Goal: Check status: Check status

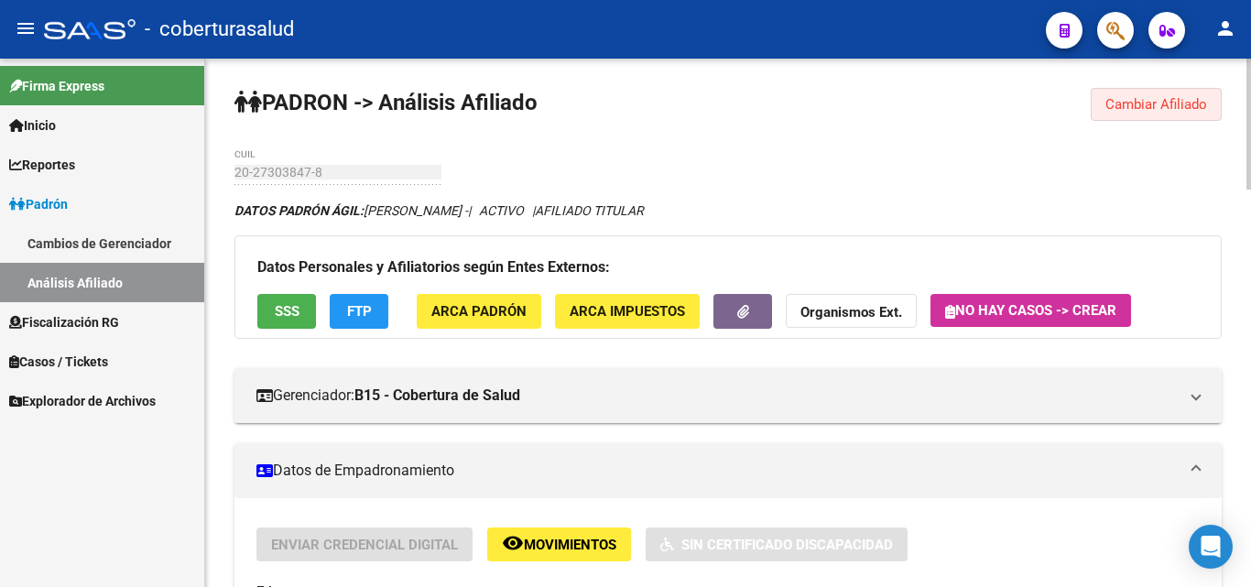
click at [1176, 103] on span "Cambiar Afiliado" at bounding box center [1156, 104] width 102 height 16
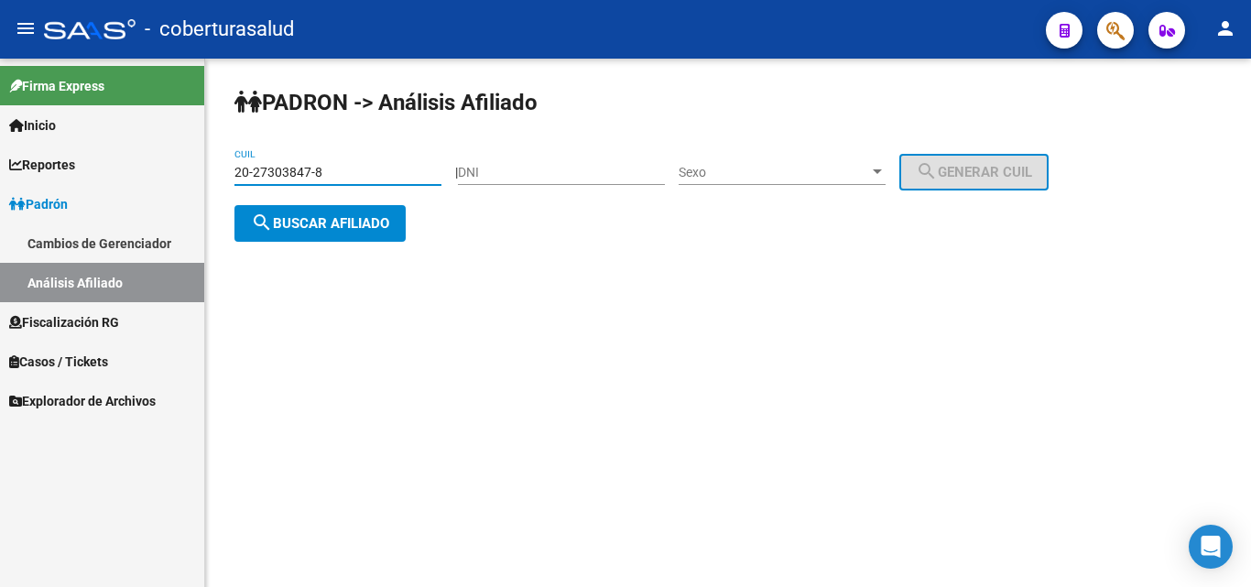
drag, startPoint x: 331, startPoint y: 169, endPoint x: 157, endPoint y: 176, distance: 175.0
click at [157, 176] on mat-sidenav-container "Firma Express Inicio Calendario SSS Instructivos Contacto OS Reportes Ingresos …" at bounding box center [625, 323] width 1251 height 528
paste input "44897952-1"
click at [297, 229] on span "search Buscar afiliado" at bounding box center [320, 223] width 138 height 16
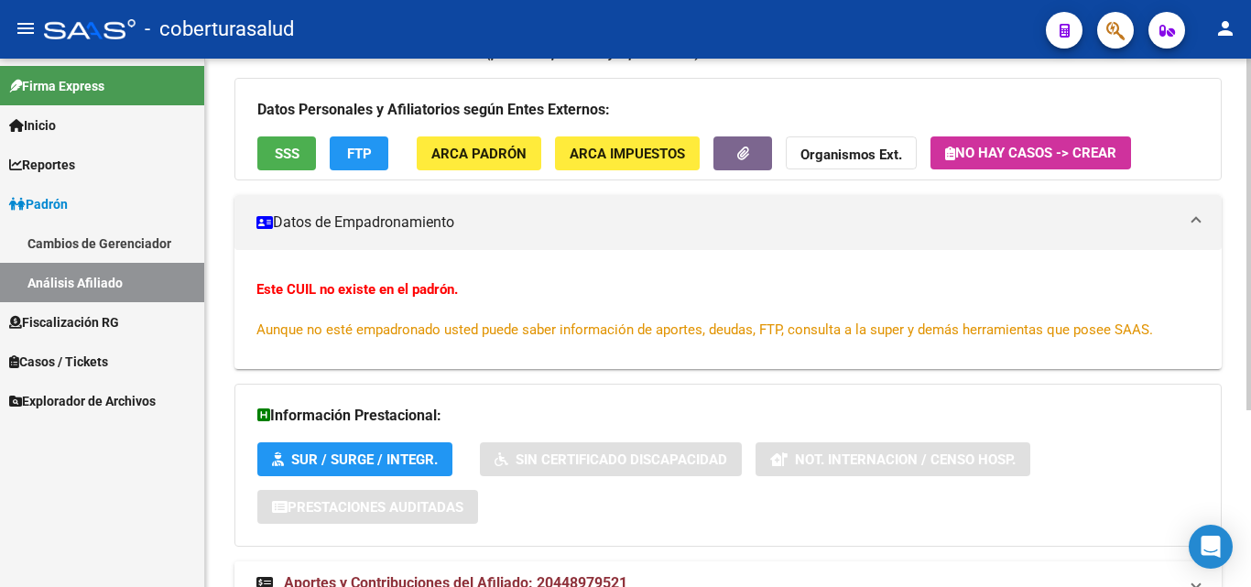
scroll to position [266, 0]
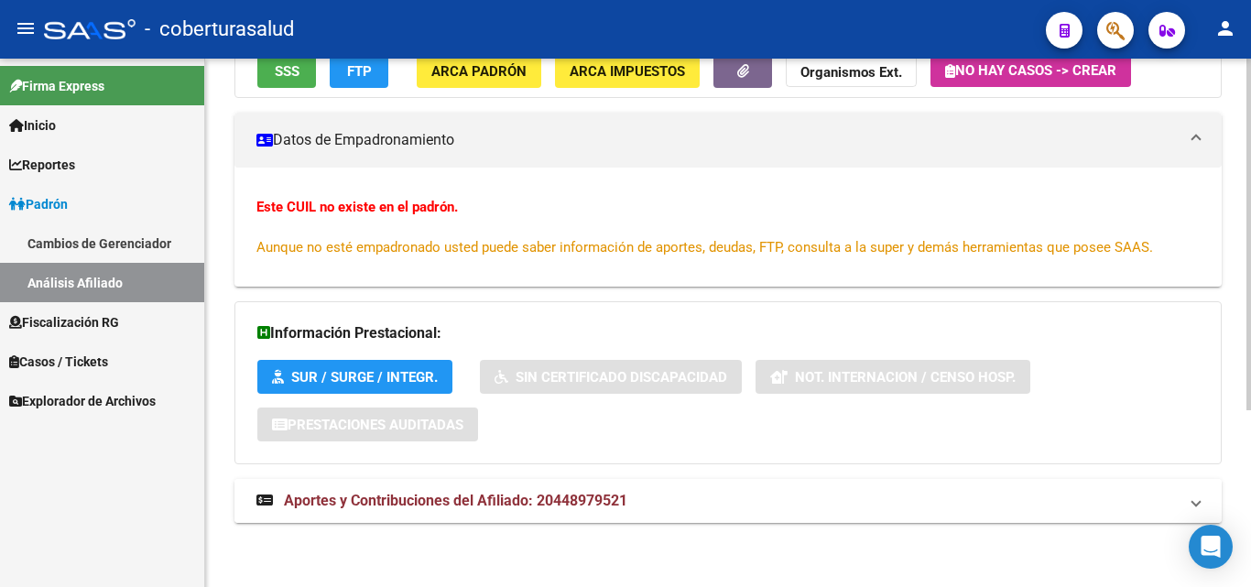
click at [373, 500] on span "Aportes y Contribuciones del Afiliado: 20448979521" at bounding box center [455, 500] width 343 height 17
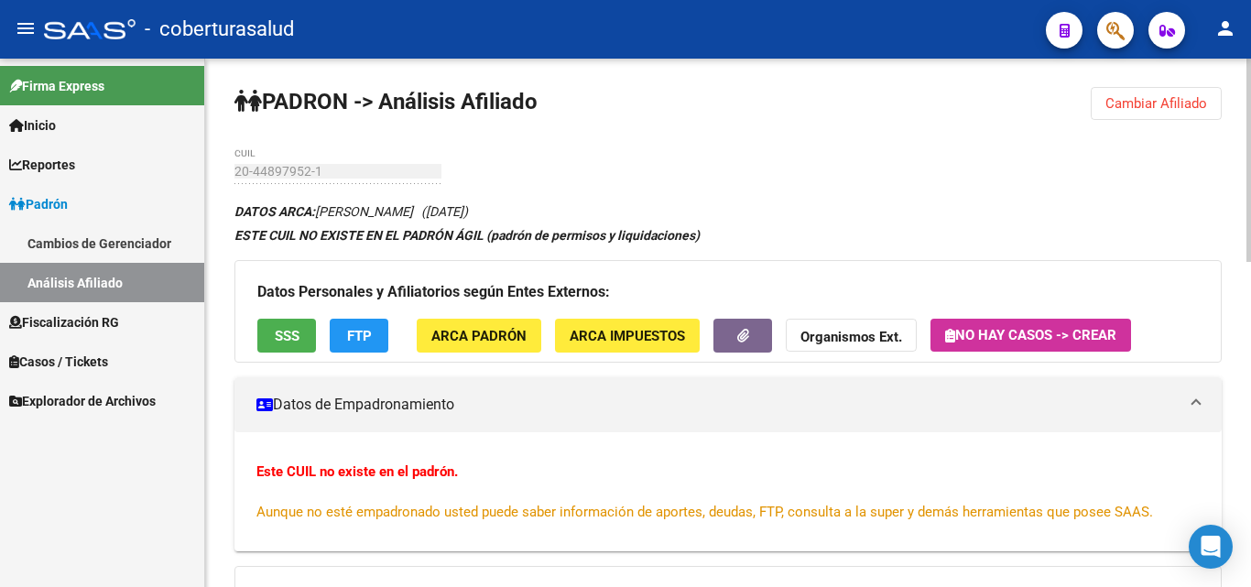
scroll to position [0, 0]
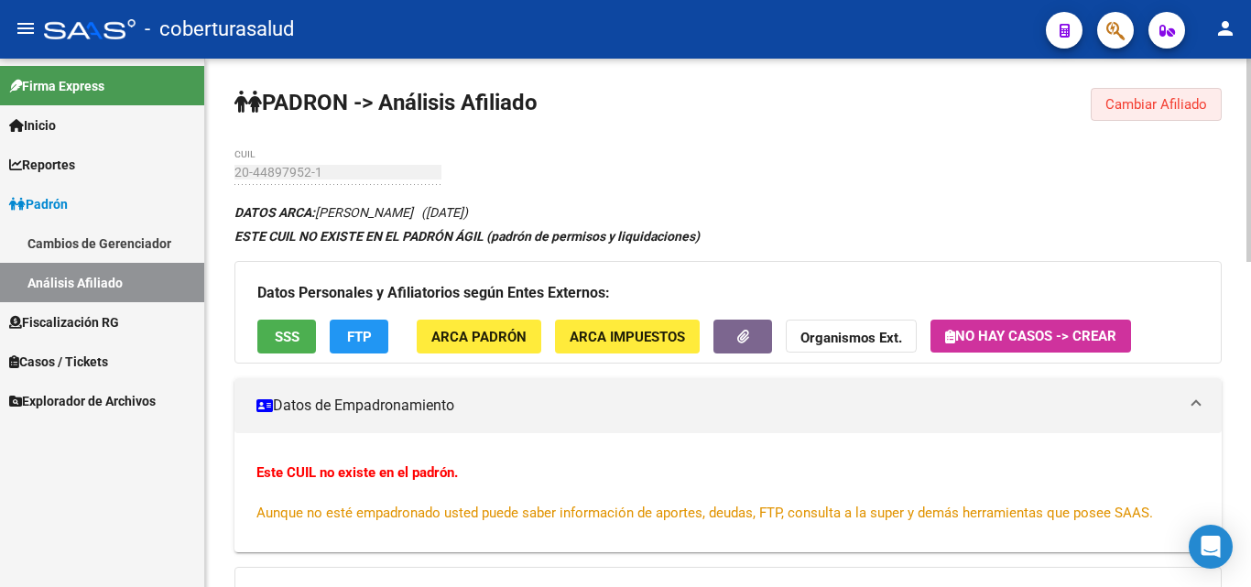
click at [1147, 98] on span "Cambiar Afiliado" at bounding box center [1156, 104] width 102 height 16
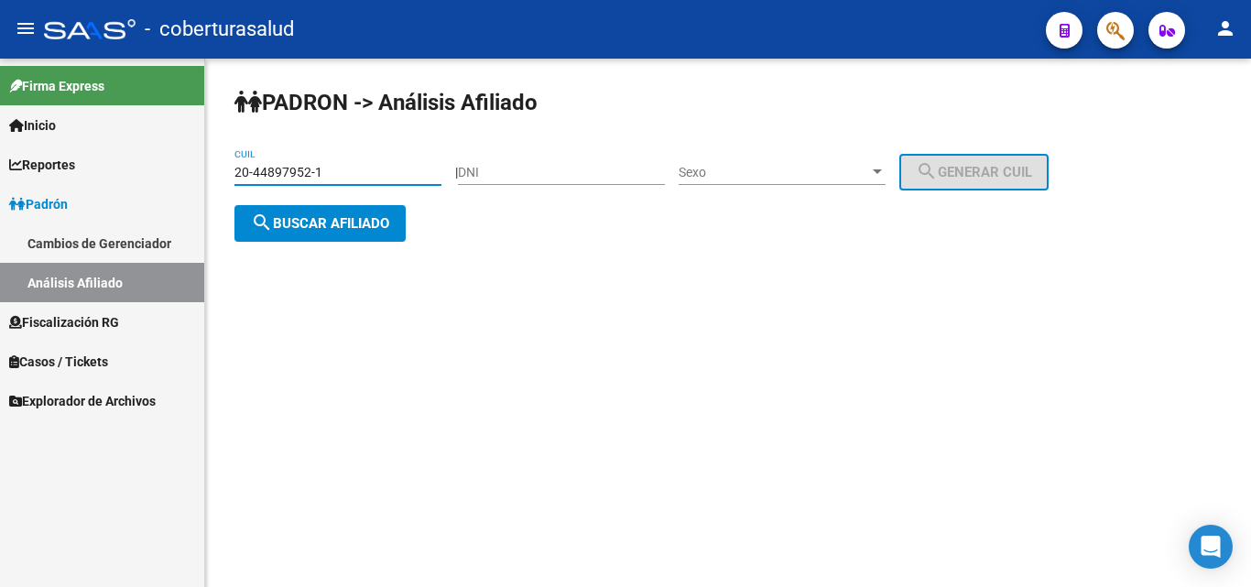
drag, startPoint x: 363, startPoint y: 170, endPoint x: 190, endPoint y: 188, distance: 174.8
click at [192, 189] on mat-sidenav-container "Firma Express Inicio Calendario SSS Instructivos Contacto OS Reportes Ingresos …" at bounding box center [625, 323] width 1251 height 528
paste input "508247"
click at [332, 229] on button "search Buscar afiliado" at bounding box center [319, 223] width 171 height 37
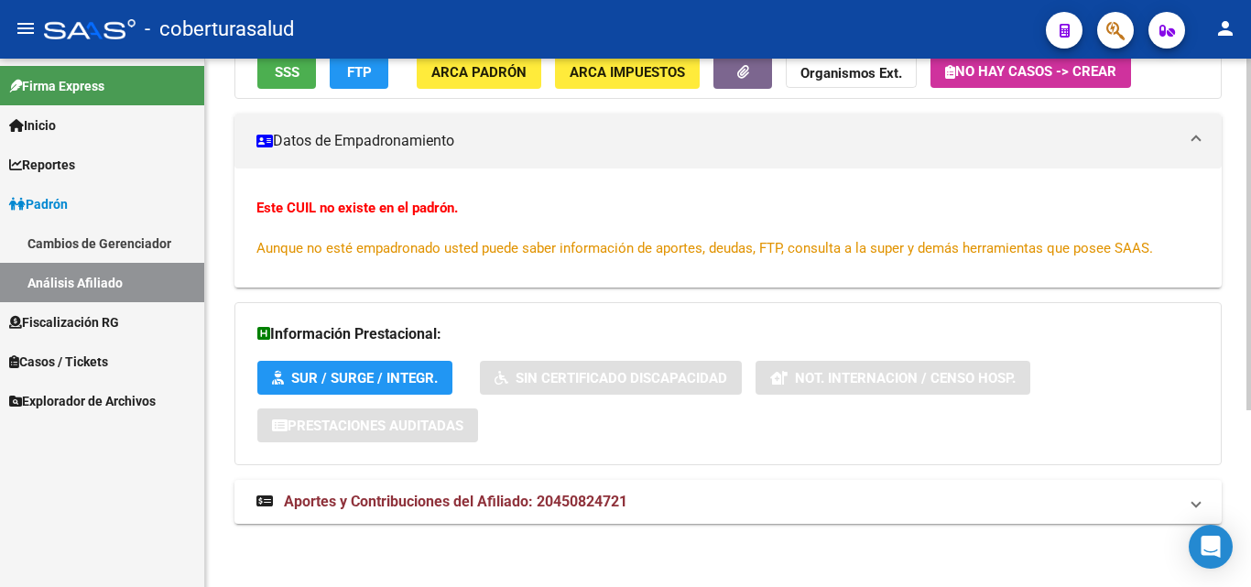
scroll to position [266, 0]
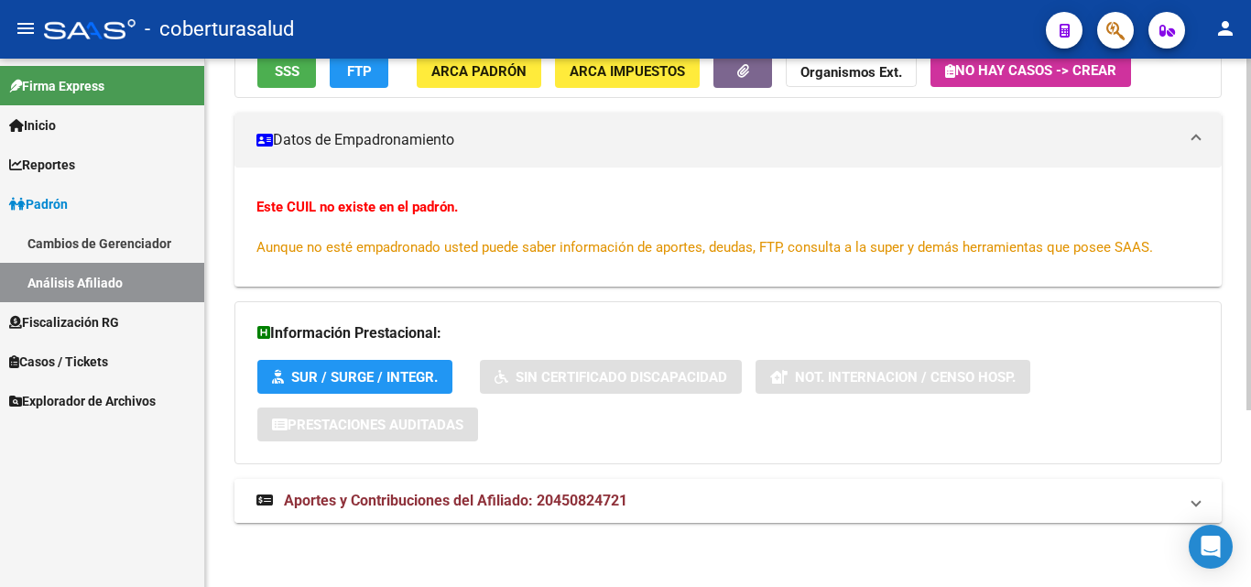
click at [397, 493] on span "Aportes y Contribuciones del Afiliado: 20450824721" at bounding box center [455, 500] width 343 height 17
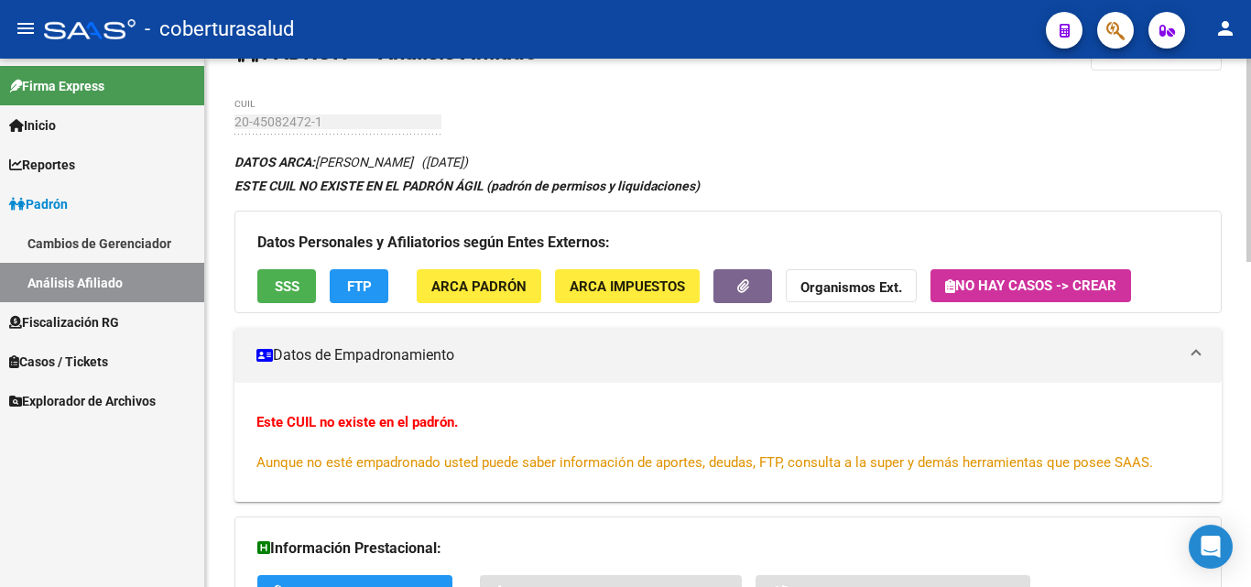
scroll to position [0, 0]
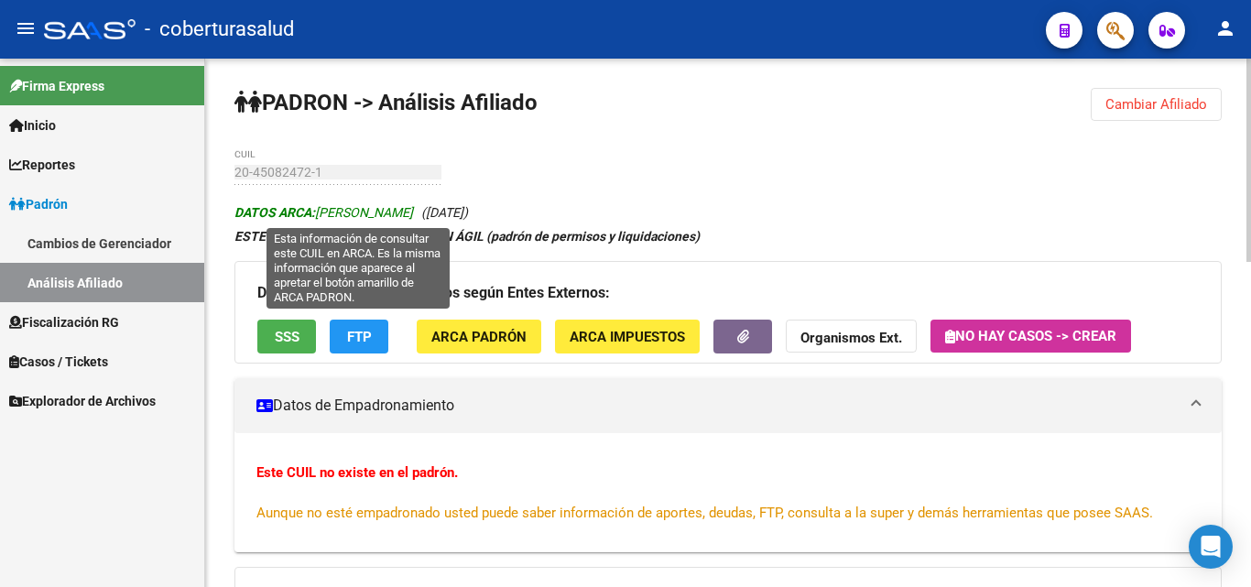
drag, startPoint x: 320, startPoint y: 217, endPoint x: 477, endPoint y: 219, distance: 156.6
click at [413, 219] on span "DATOS ARCA: [PERSON_NAME]" at bounding box center [323, 212] width 179 height 15
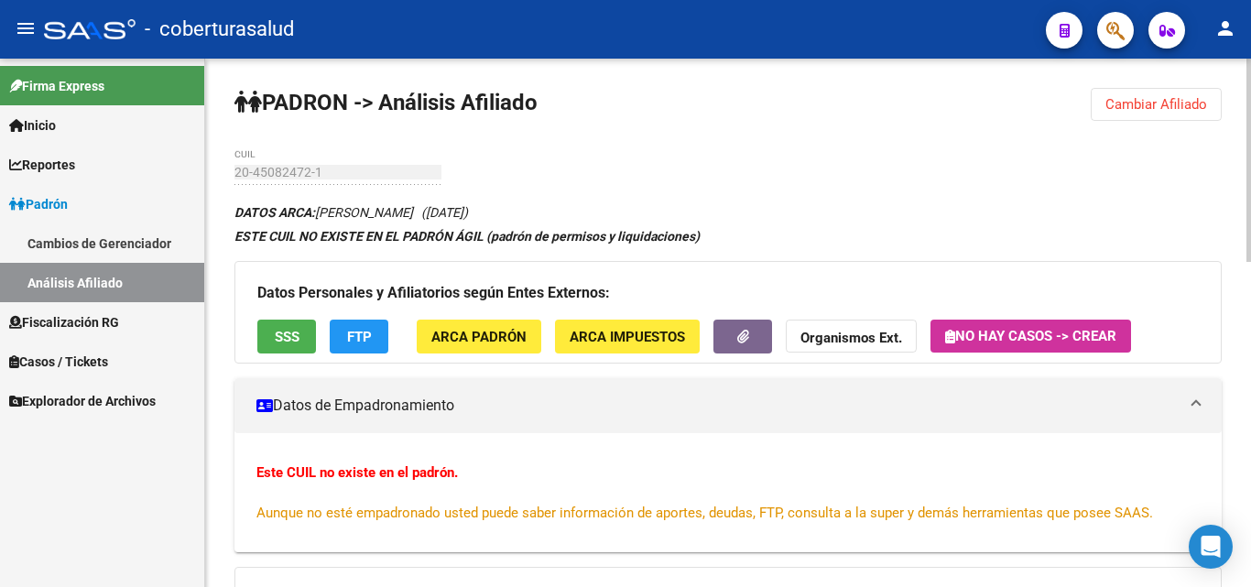
copy span "[PERSON_NAME]"
click at [1121, 104] on span "Cambiar Afiliado" at bounding box center [1156, 104] width 102 height 16
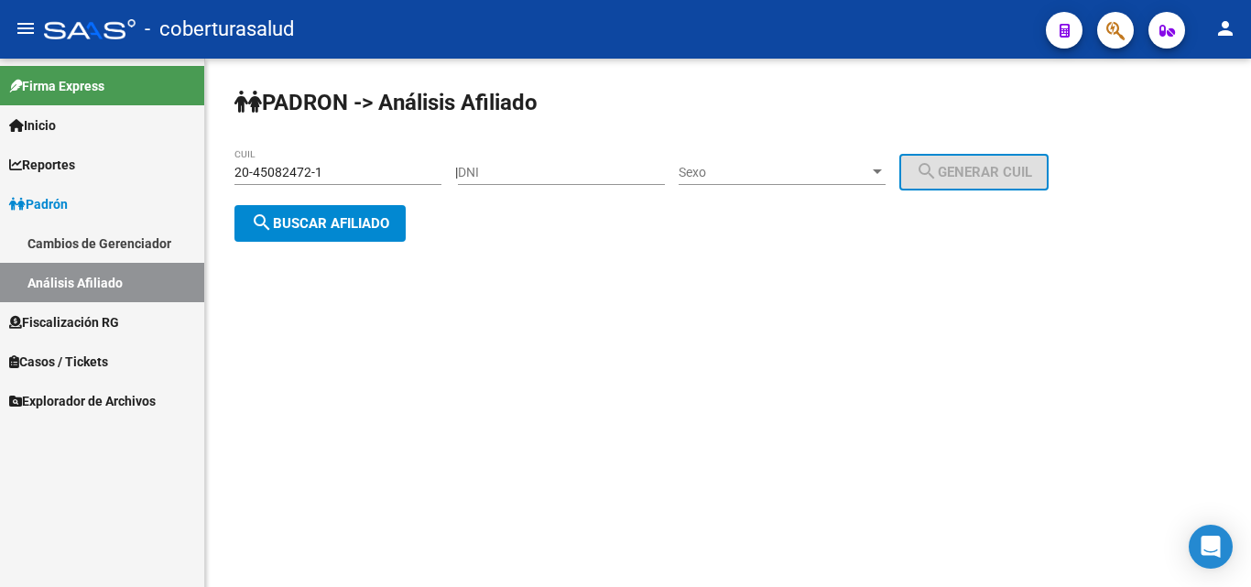
drag, startPoint x: 340, startPoint y: 160, endPoint x: 272, endPoint y: 180, distance: 70.7
click at [272, 180] on div "20-45082472-1 CUIL" at bounding box center [337, 166] width 207 height 37
drag, startPoint x: 374, startPoint y: 174, endPoint x: 67, endPoint y: 177, distance: 306.7
click at [67, 177] on mat-sidenav-container "Firma Express Inicio Calendario SSS Instructivos Contacto OS Reportes Ingresos …" at bounding box center [625, 323] width 1251 height 528
paste input "95529839-0"
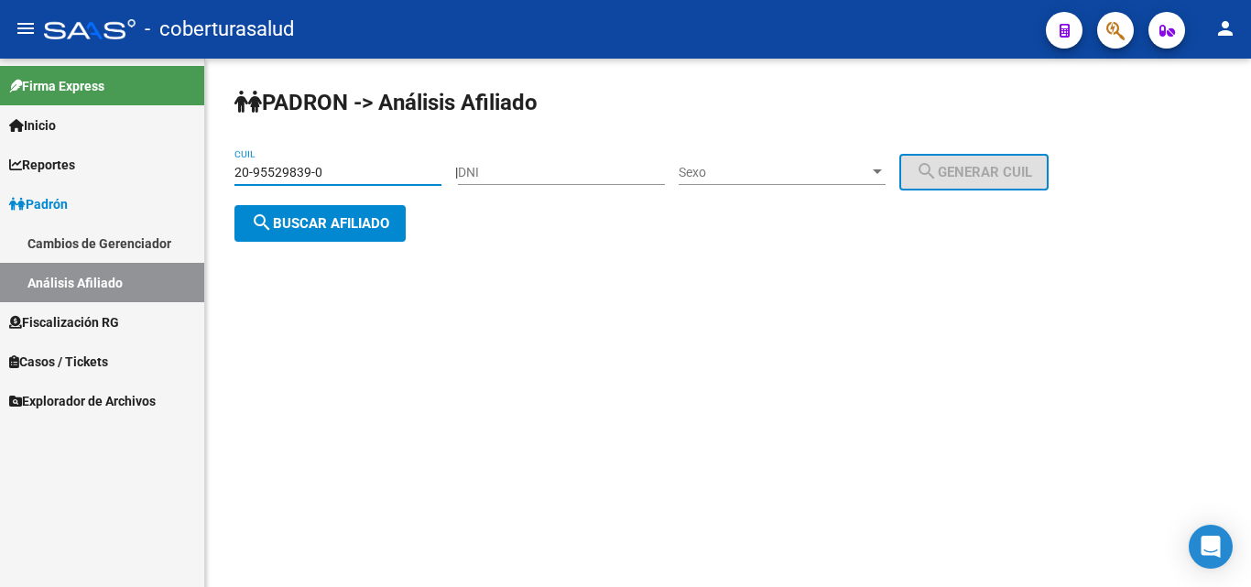
type input "20-95529839-0"
click at [267, 243] on div "PADRON -> Análisis Afiliado 20-95529839-0 CUIL | DNI Sexo Sexo search Generar C…" at bounding box center [728, 180] width 1046 height 242
click at [276, 232] on button "search Buscar afiliado" at bounding box center [319, 223] width 171 height 37
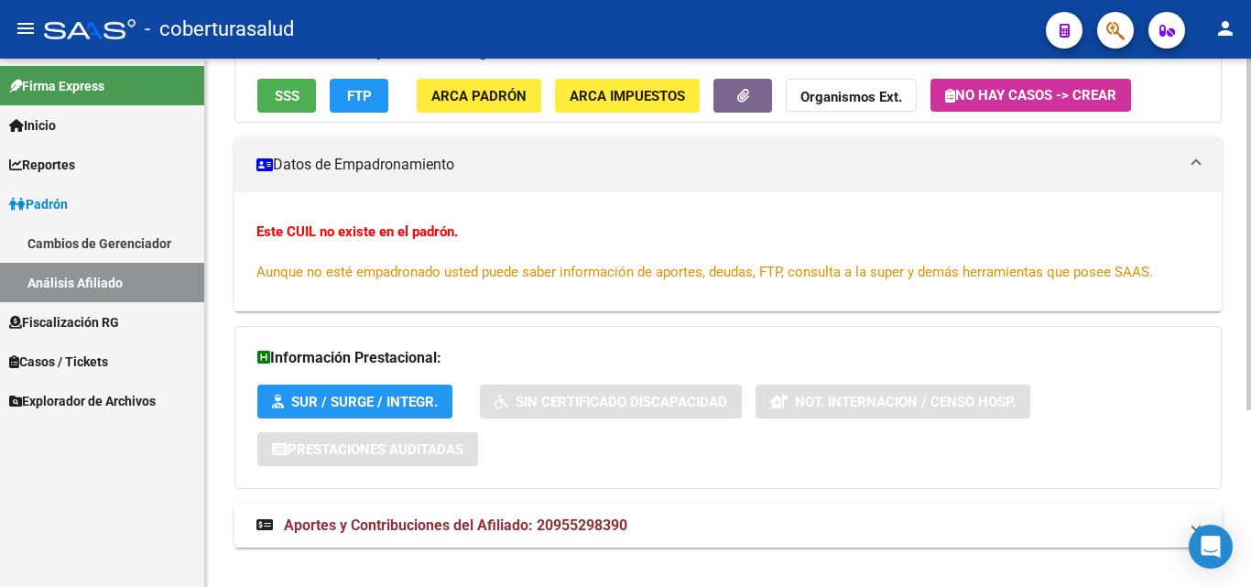
scroll to position [266, 0]
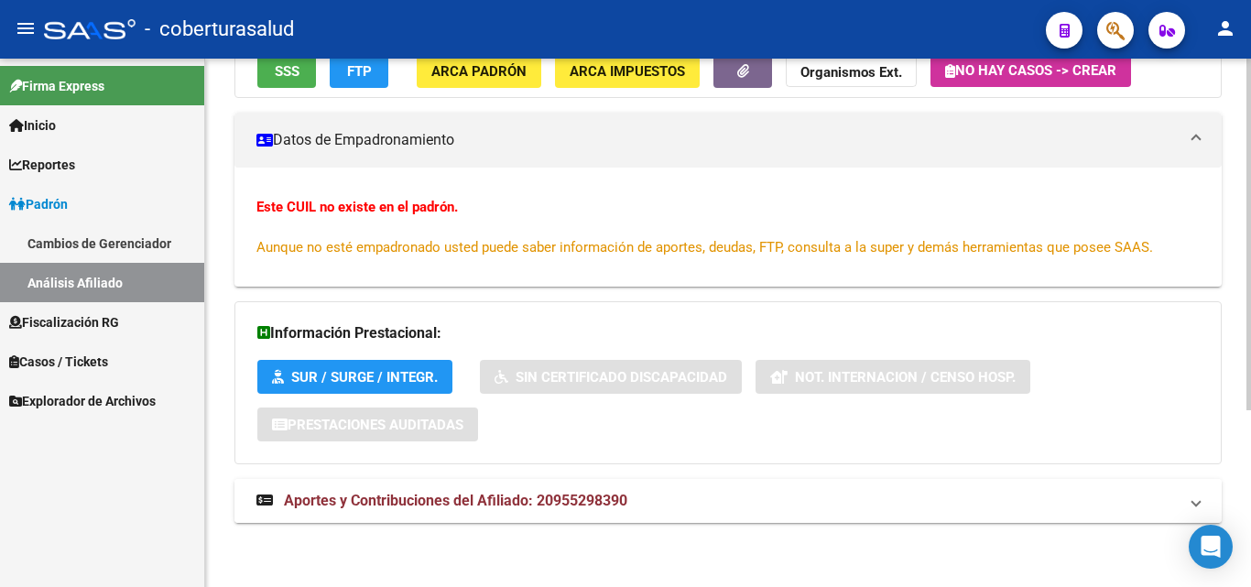
click at [382, 492] on span "Aportes y Contribuciones del Afiliado: 20955298390" at bounding box center [455, 500] width 343 height 17
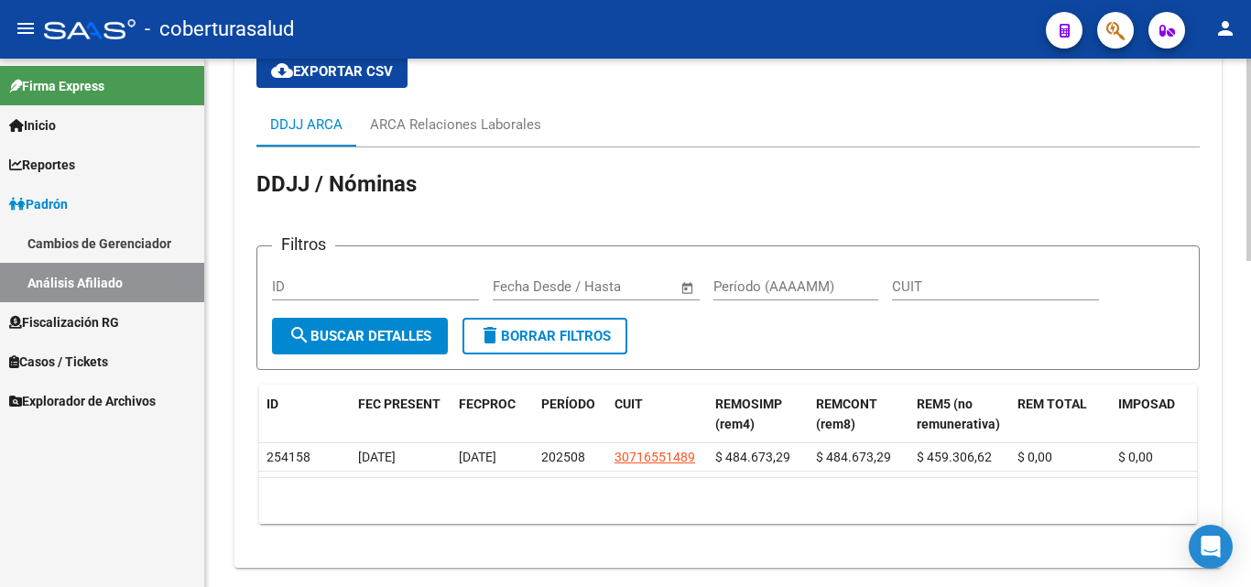
scroll to position [830, 0]
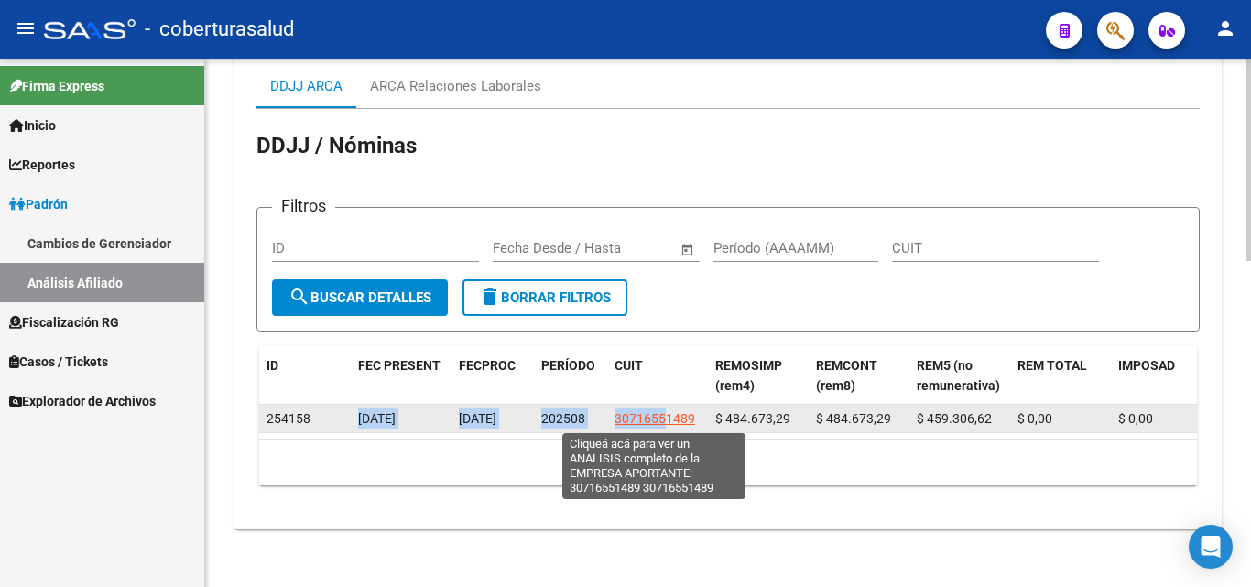
drag, startPoint x: 335, startPoint y: 423, endPoint x: 667, endPoint y: 422, distance: 331.4
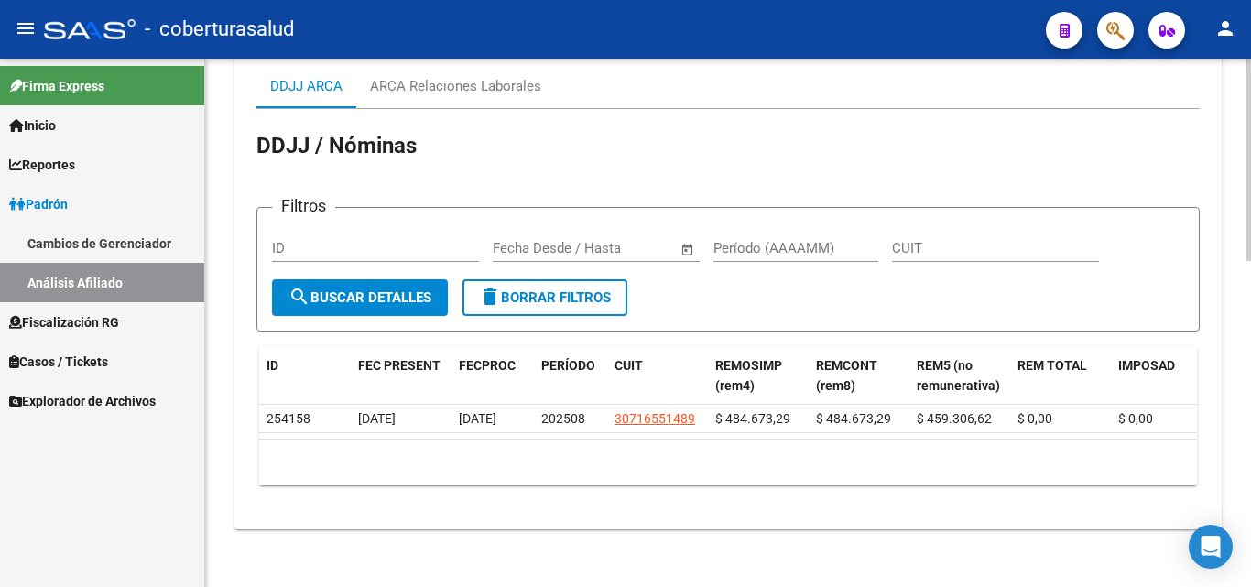
click at [659, 472] on div "10 total 1" at bounding box center [728, 462] width 938 height 46
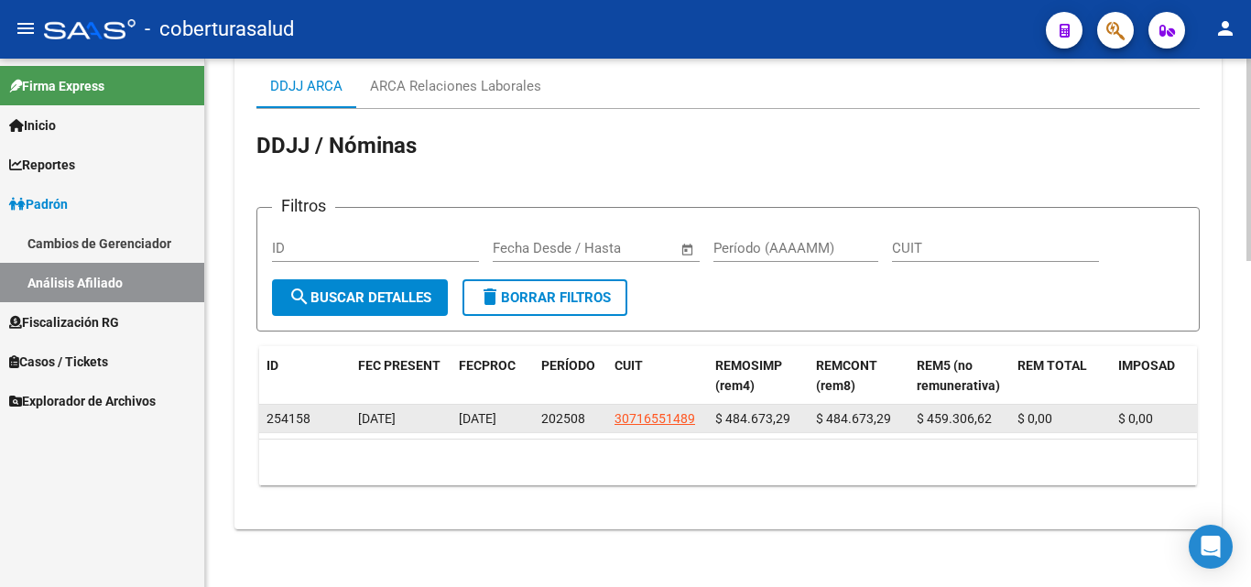
click at [554, 417] on span "202508" at bounding box center [563, 418] width 44 height 15
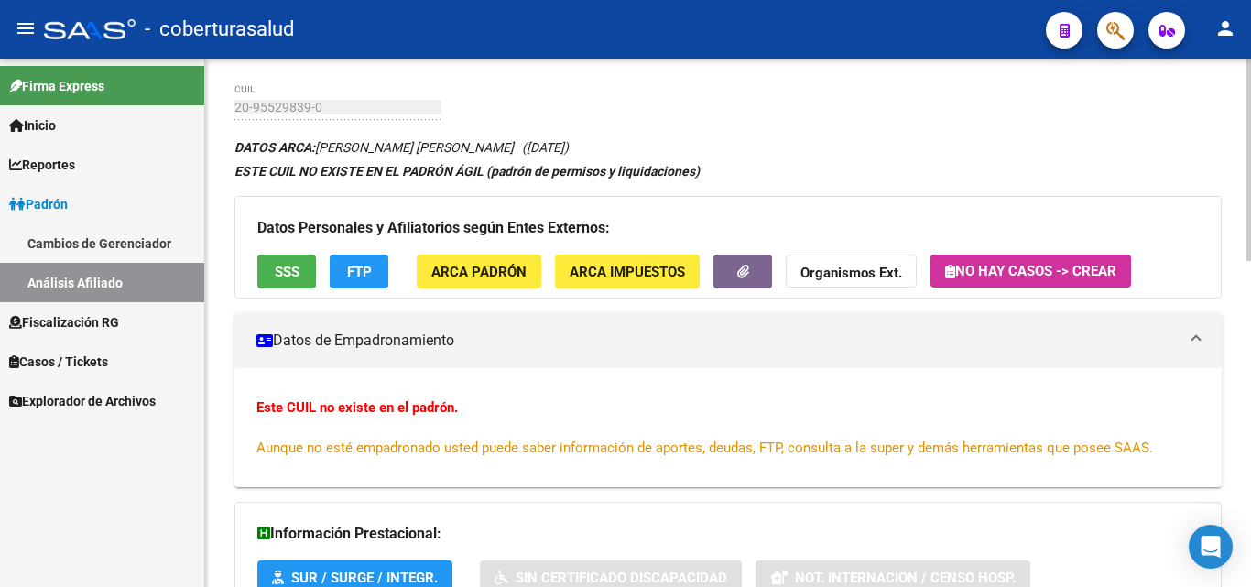
scroll to position [183, 0]
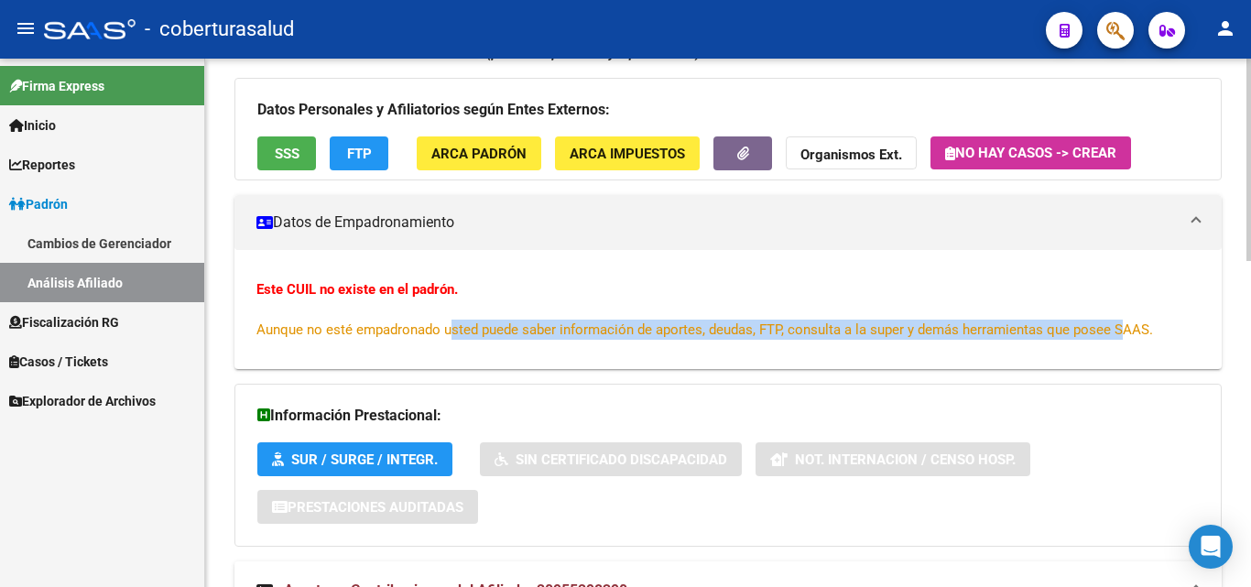
drag, startPoint x: 452, startPoint y: 328, endPoint x: 1118, endPoint y: 342, distance: 665.8
click at [1118, 342] on div "Este CUIL no existe en el padrón. Aunque no esté empadronado usted puede saber …" at bounding box center [727, 316] width 987 height 75
click at [958, 339] on div "Este CUIL no existe en el padrón. Aunque no esté empadronado usted puede saber …" at bounding box center [727, 309] width 943 height 60
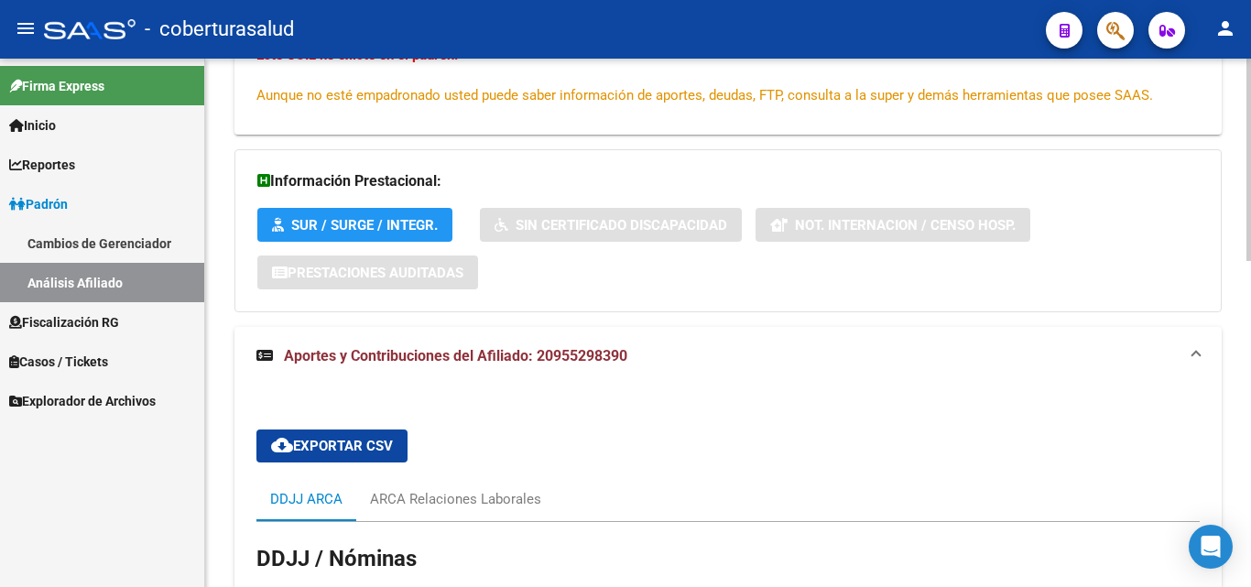
scroll to position [458, 0]
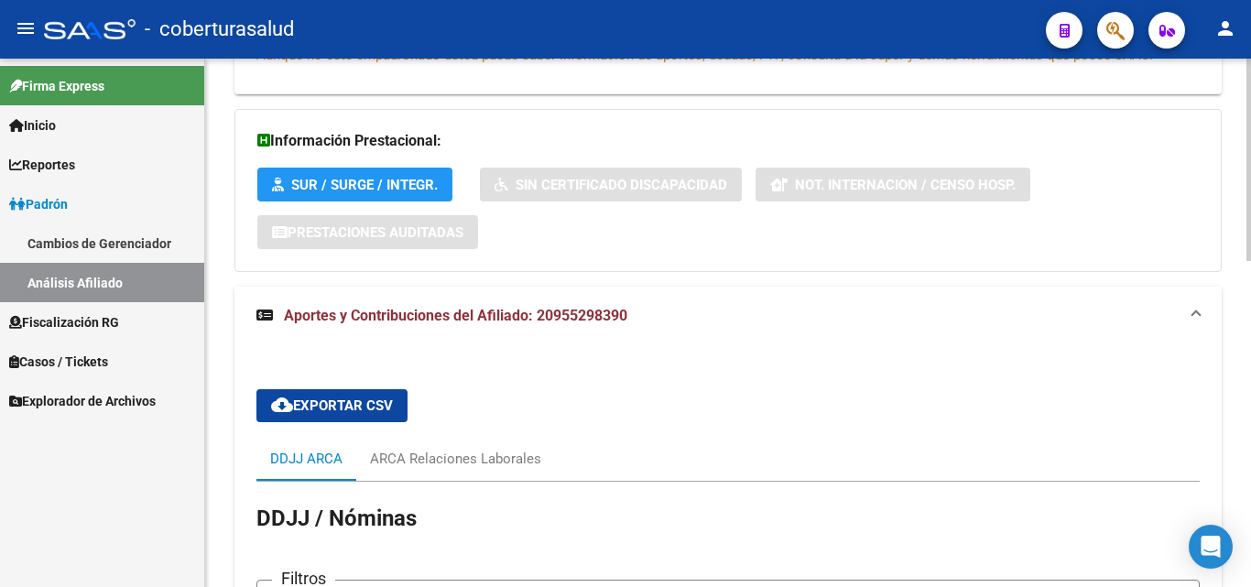
click at [508, 315] on span "Aportes y Contribuciones del Afiliado: 20955298390" at bounding box center [455, 315] width 343 height 17
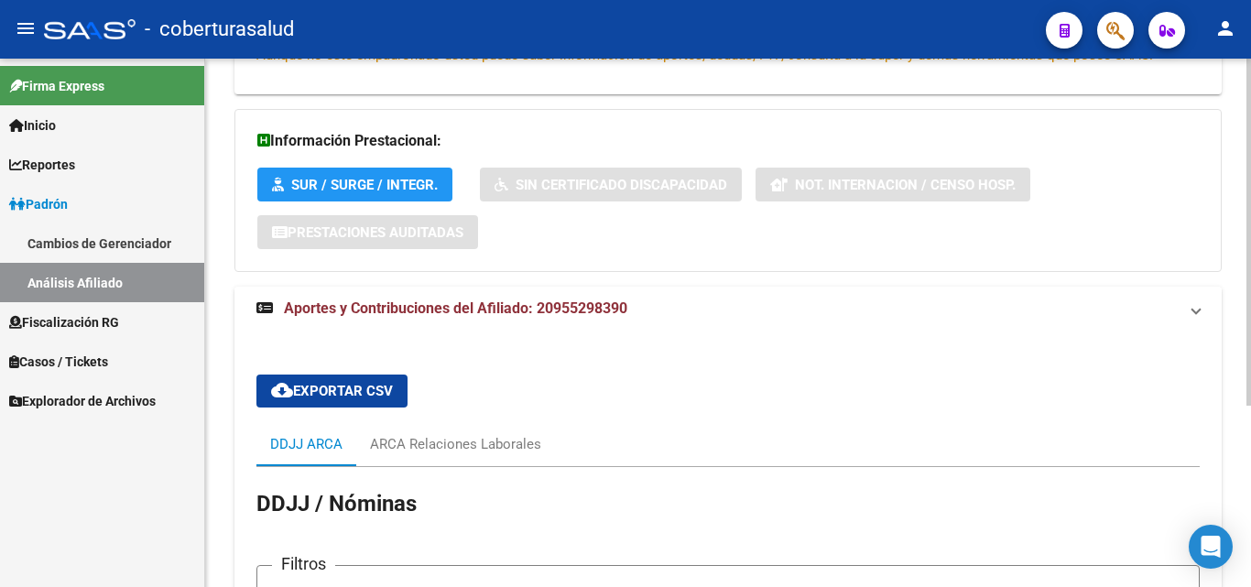
scroll to position [266, 0]
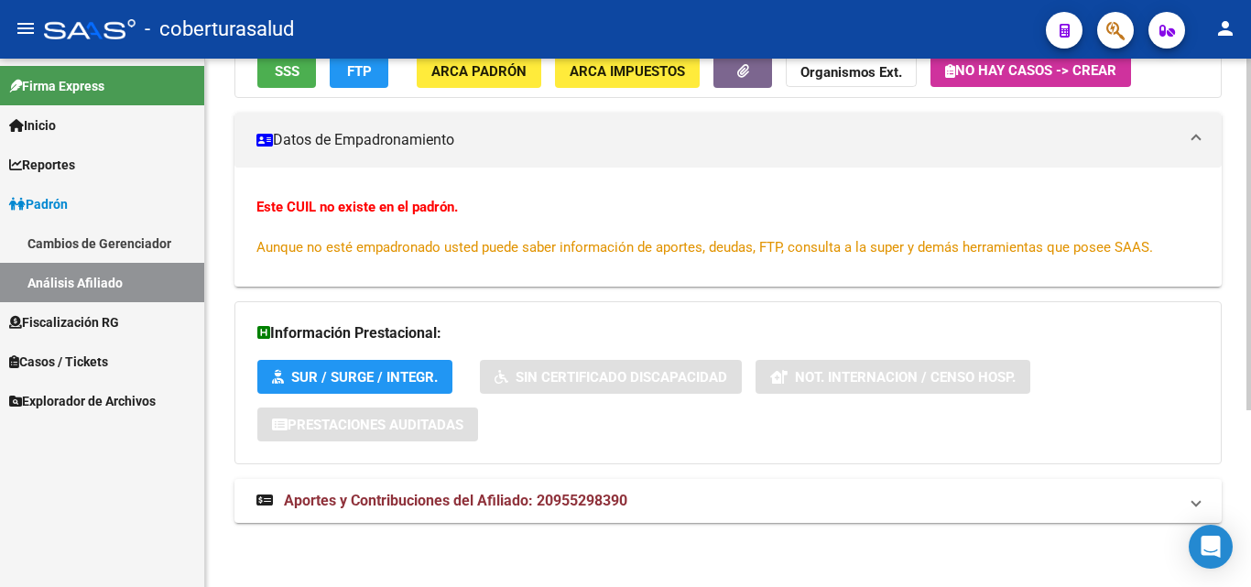
drag, startPoint x: 511, startPoint y: 489, endPoint x: 526, endPoint y: 407, distance: 83.0
click at [509, 489] on mat-expansion-panel-header "Aportes y Contribuciones del Afiliado: 20955298390" at bounding box center [727, 501] width 987 height 44
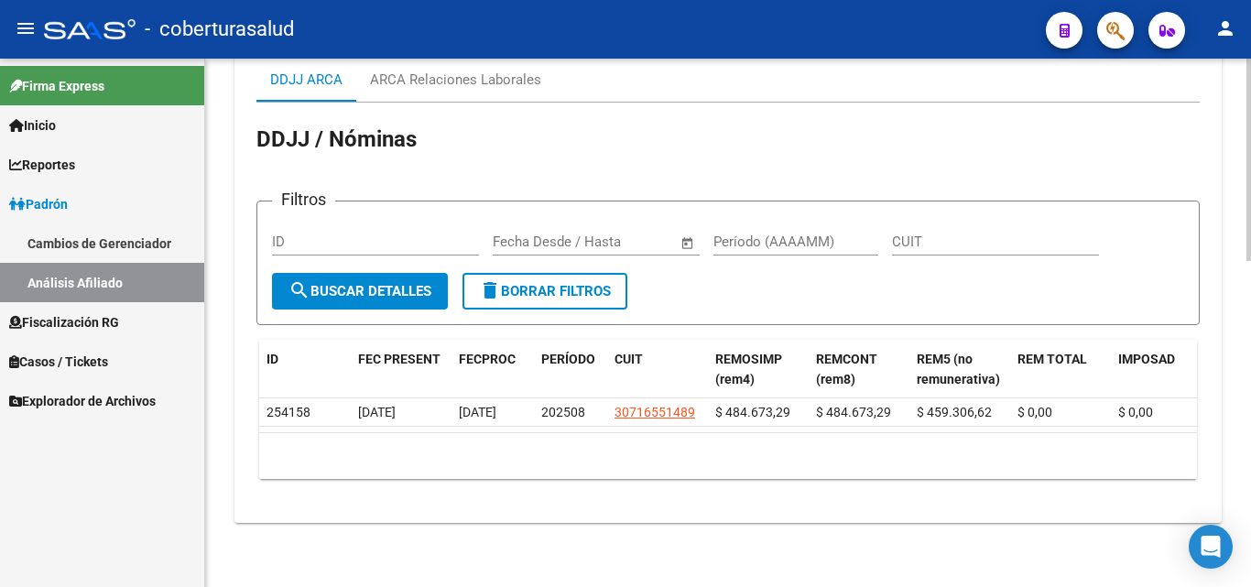
scroll to position [851, 0]
